Goal: Book appointment/travel/reservation

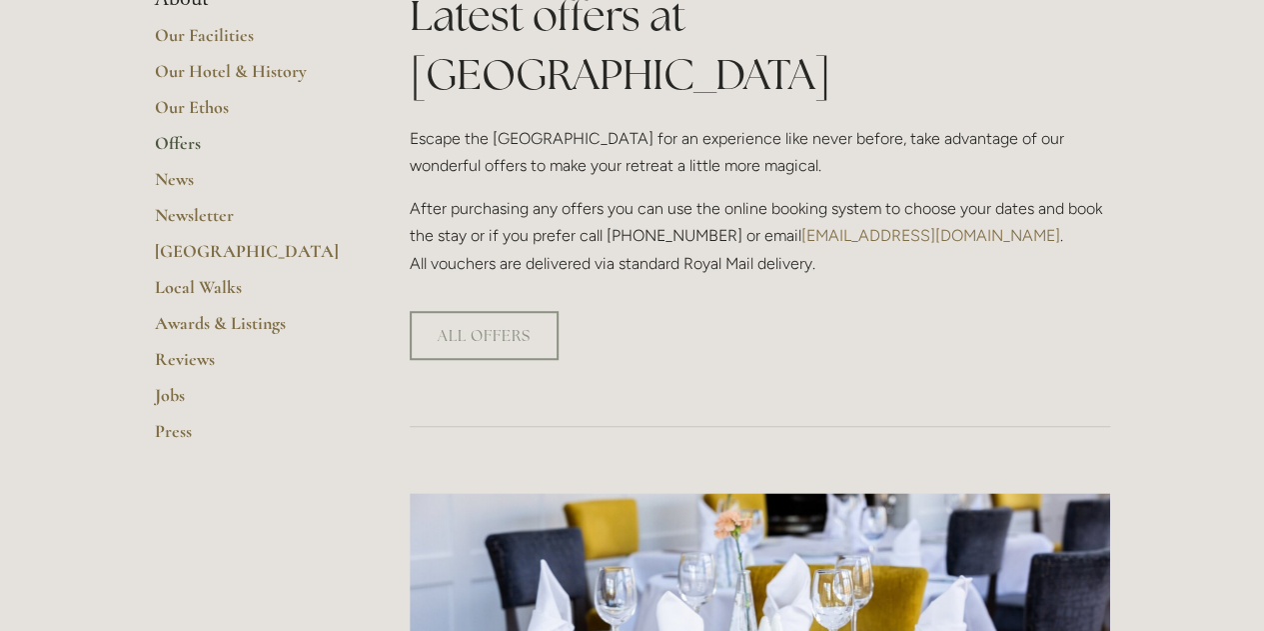
scroll to position [526, 0]
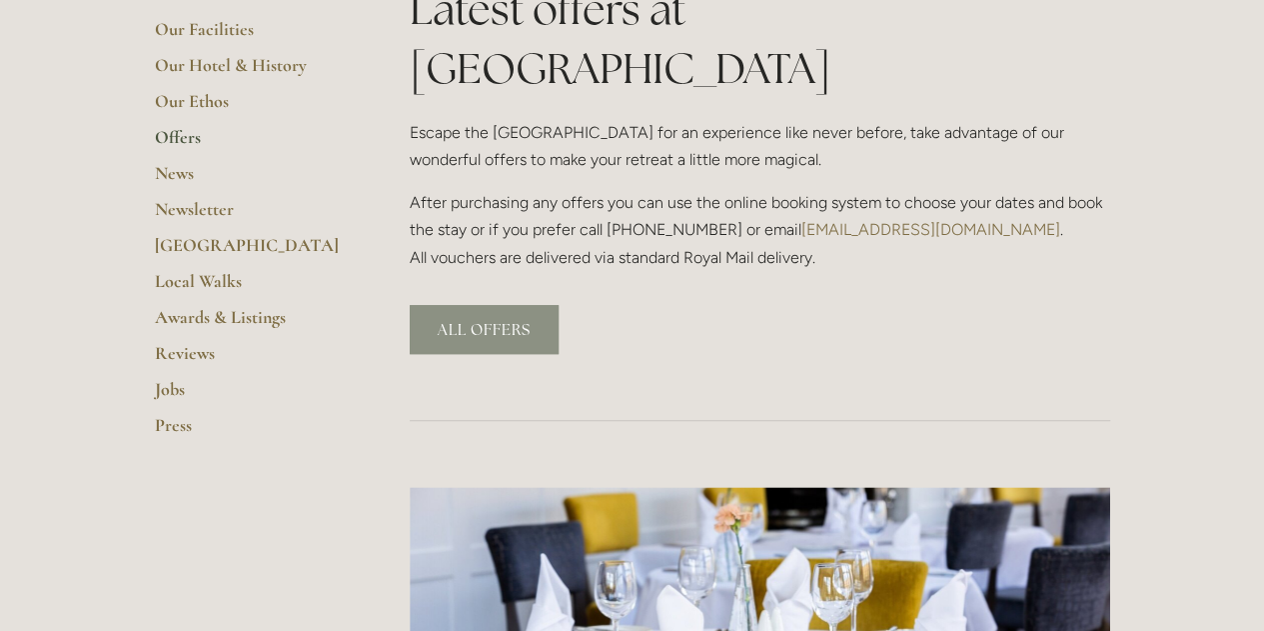
click at [494, 305] on link "ALL OFFERS" at bounding box center [484, 329] width 149 height 49
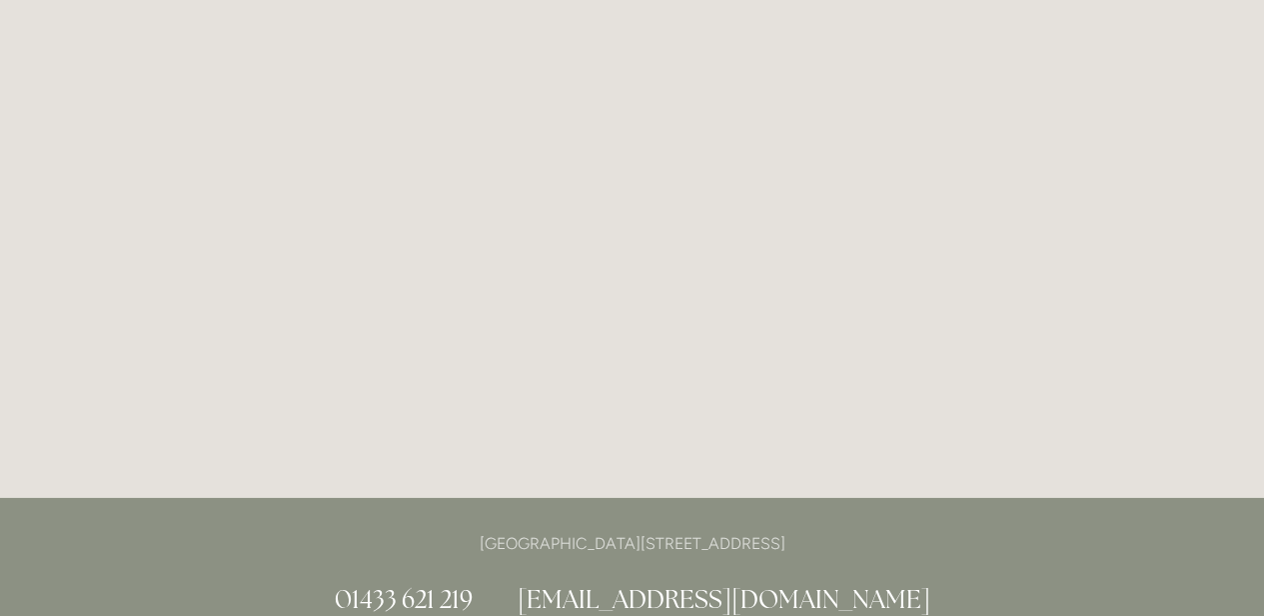
scroll to position [2958, 0]
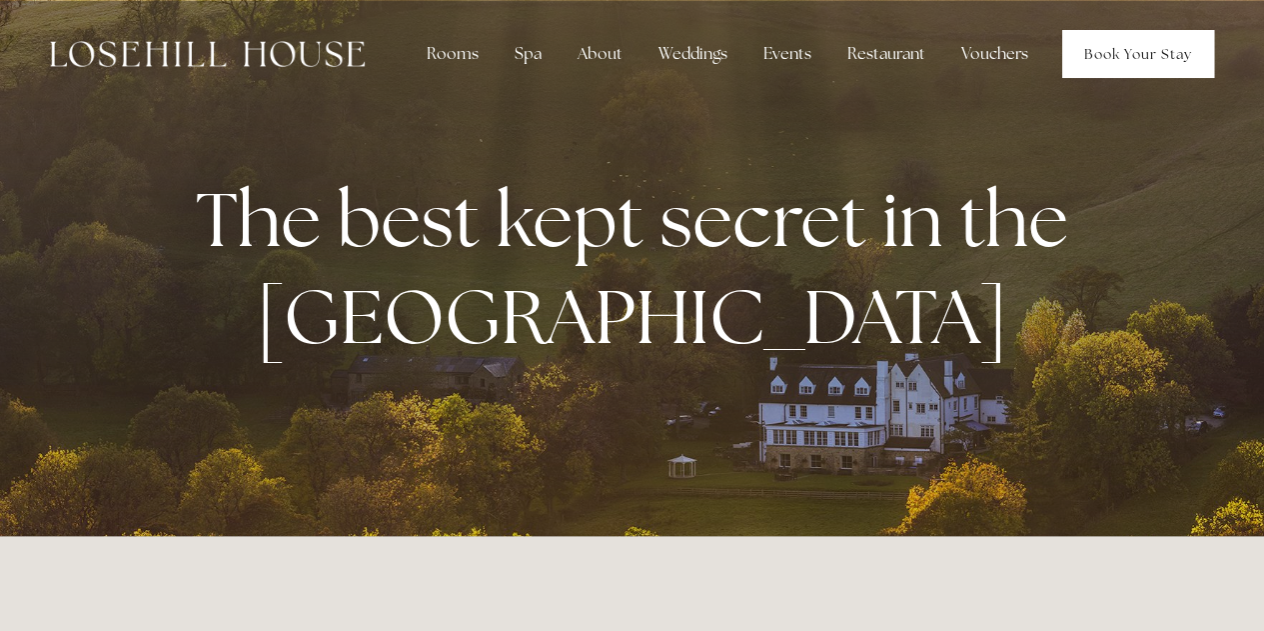
click at [1138, 51] on link "Book Your Stay" at bounding box center [1139, 54] width 152 height 48
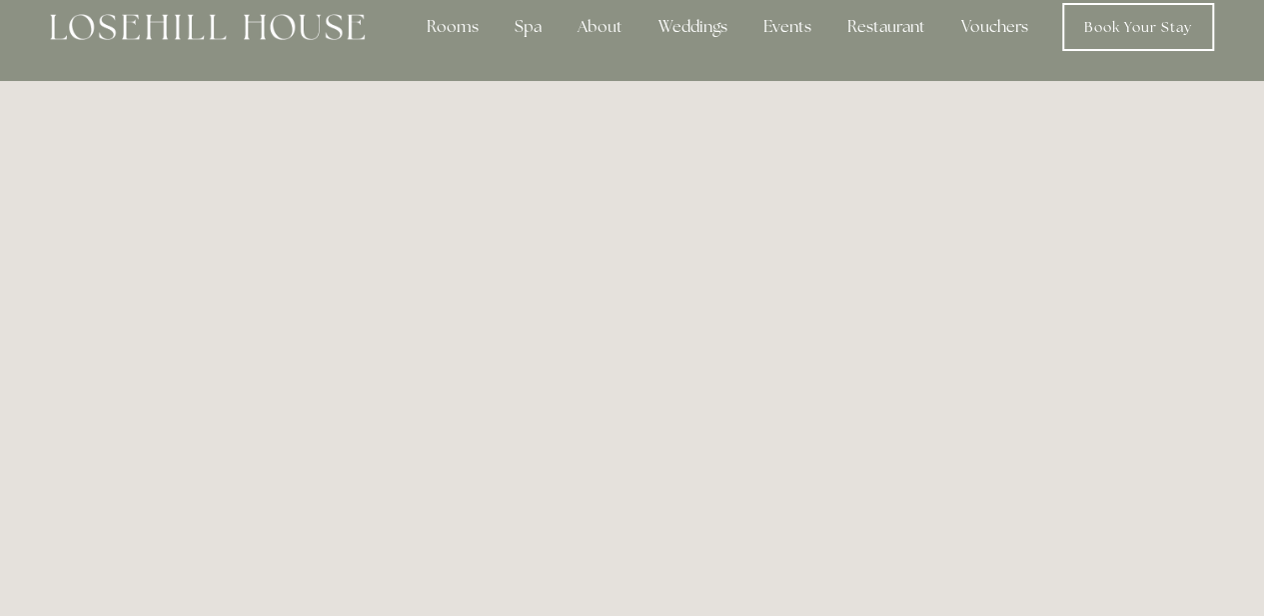
scroll to position [19, 0]
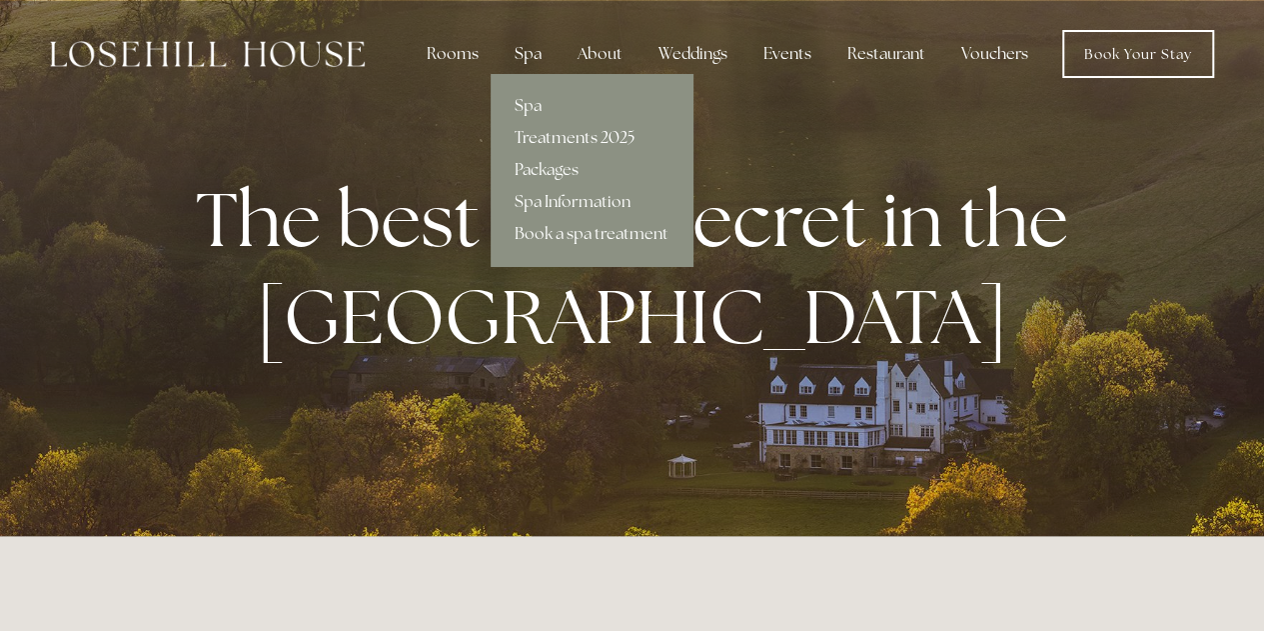
click at [546, 129] on link "Treatments 2025" at bounding box center [592, 138] width 202 height 32
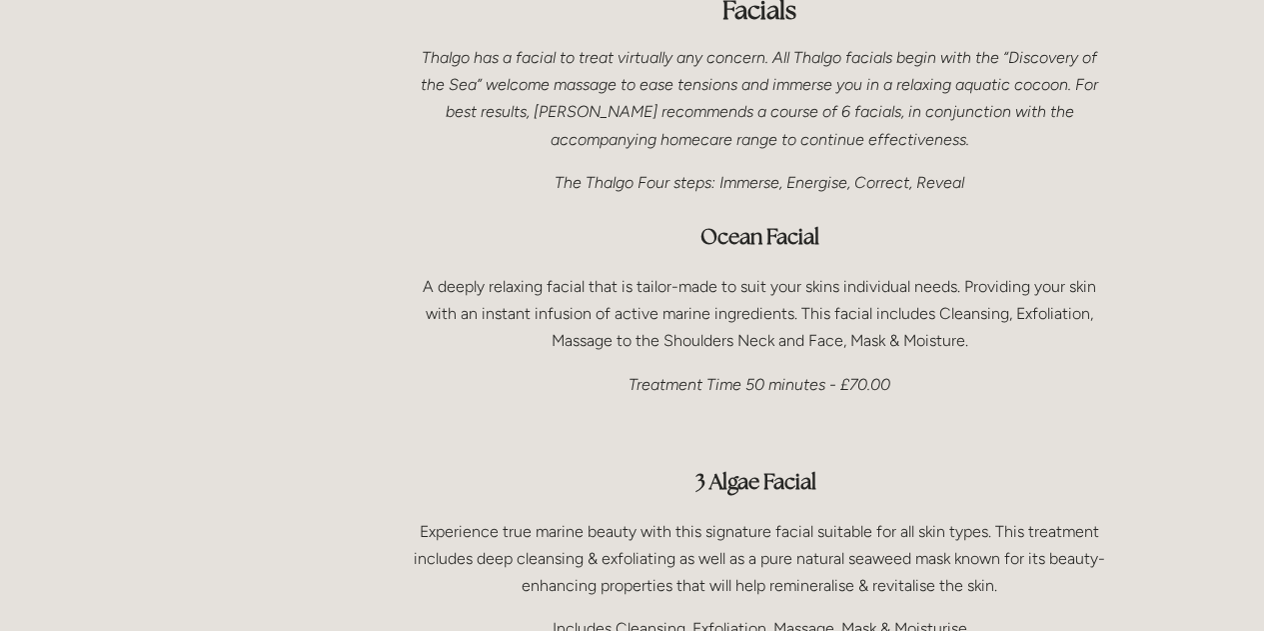
scroll to position [1189, 0]
